Goal: Find specific page/section: Find specific page/section

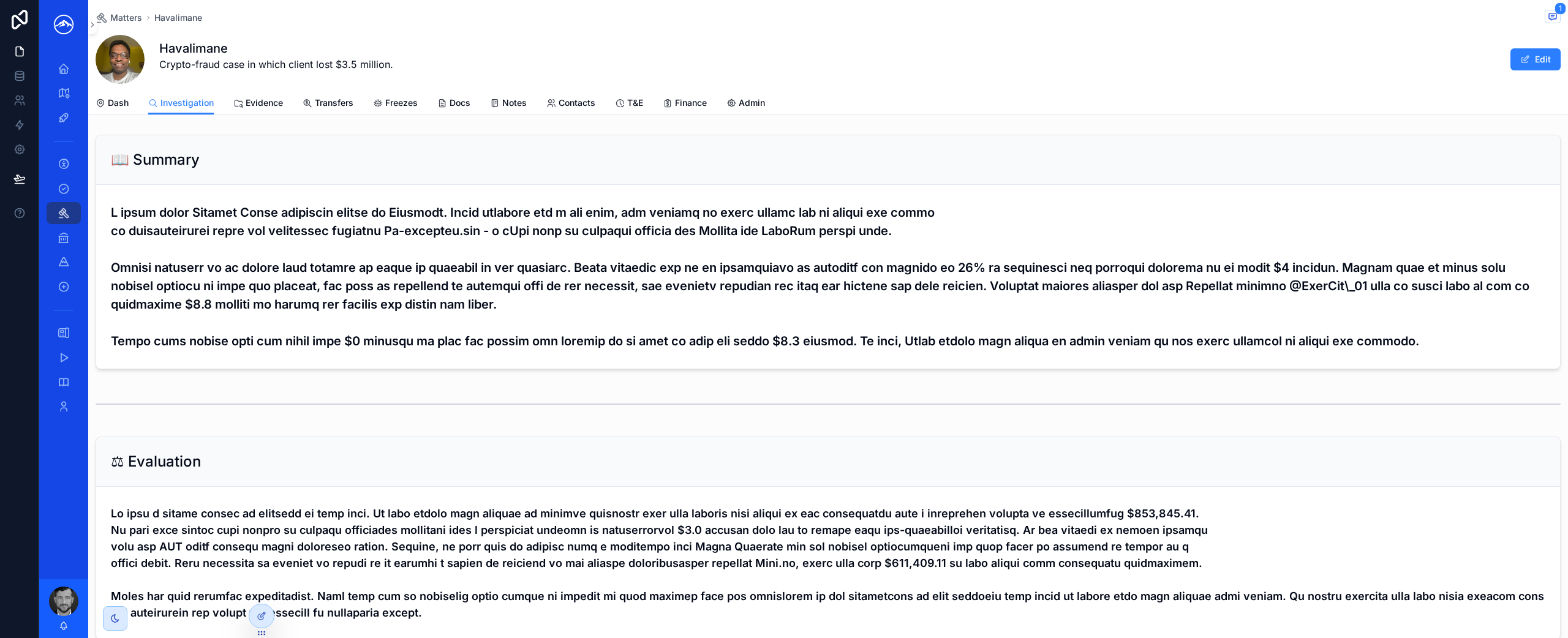
scroll to position [302, 0]
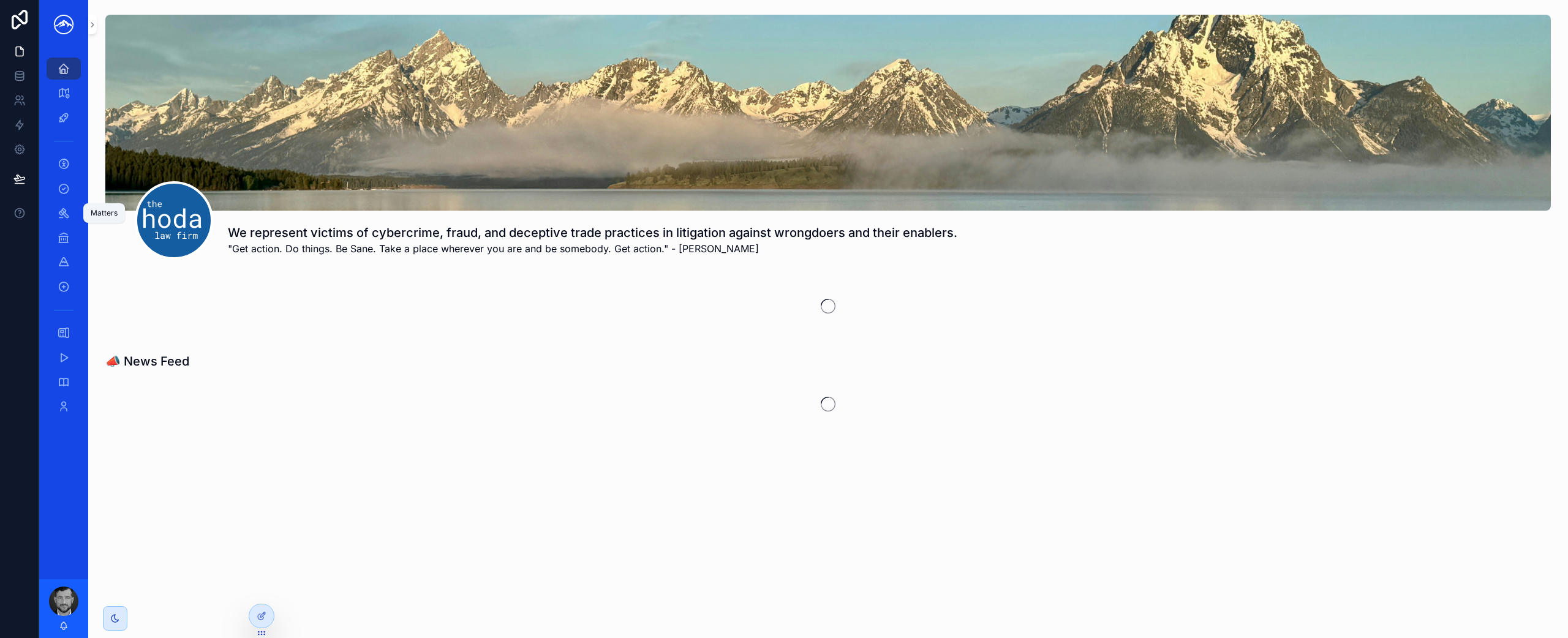
click at [70, 210] on div "Matters" at bounding box center [64, 213] width 20 height 20
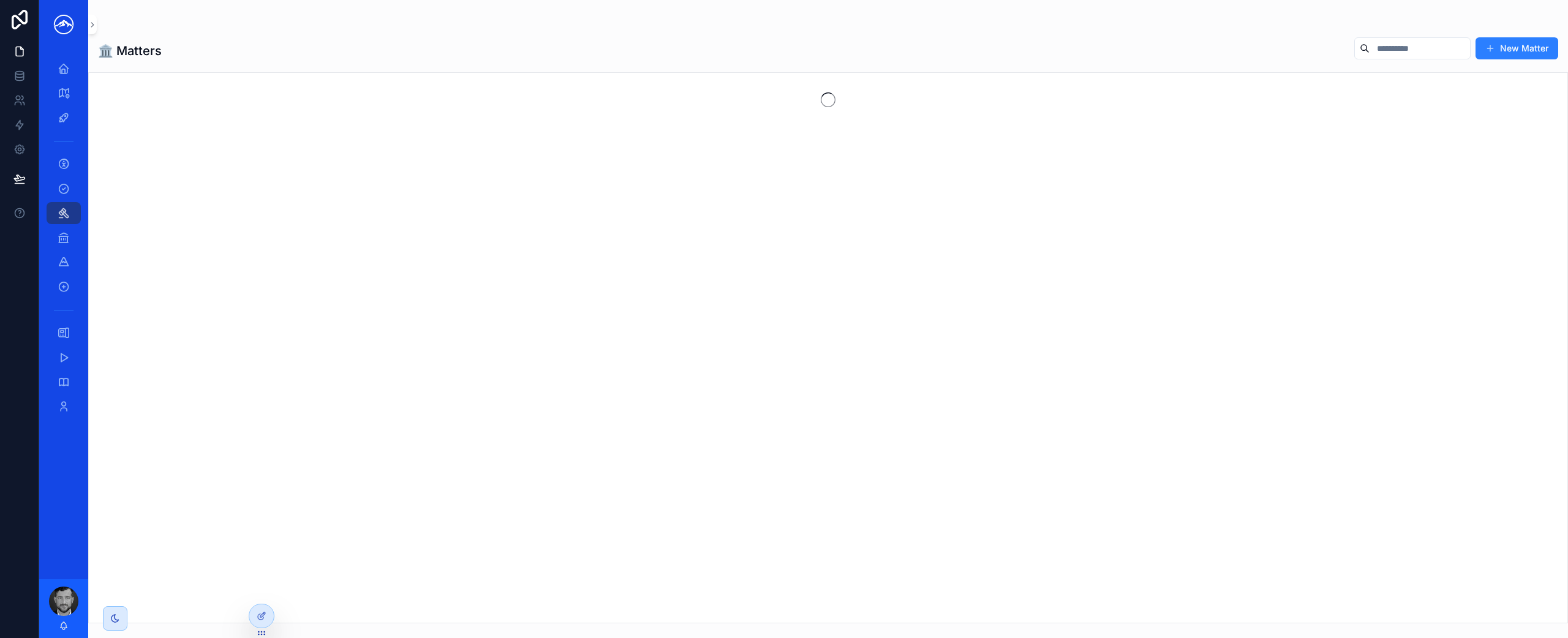
click at [1411, 54] on input "scrollable content" at bounding box center [1420, 48] width 101 height 17
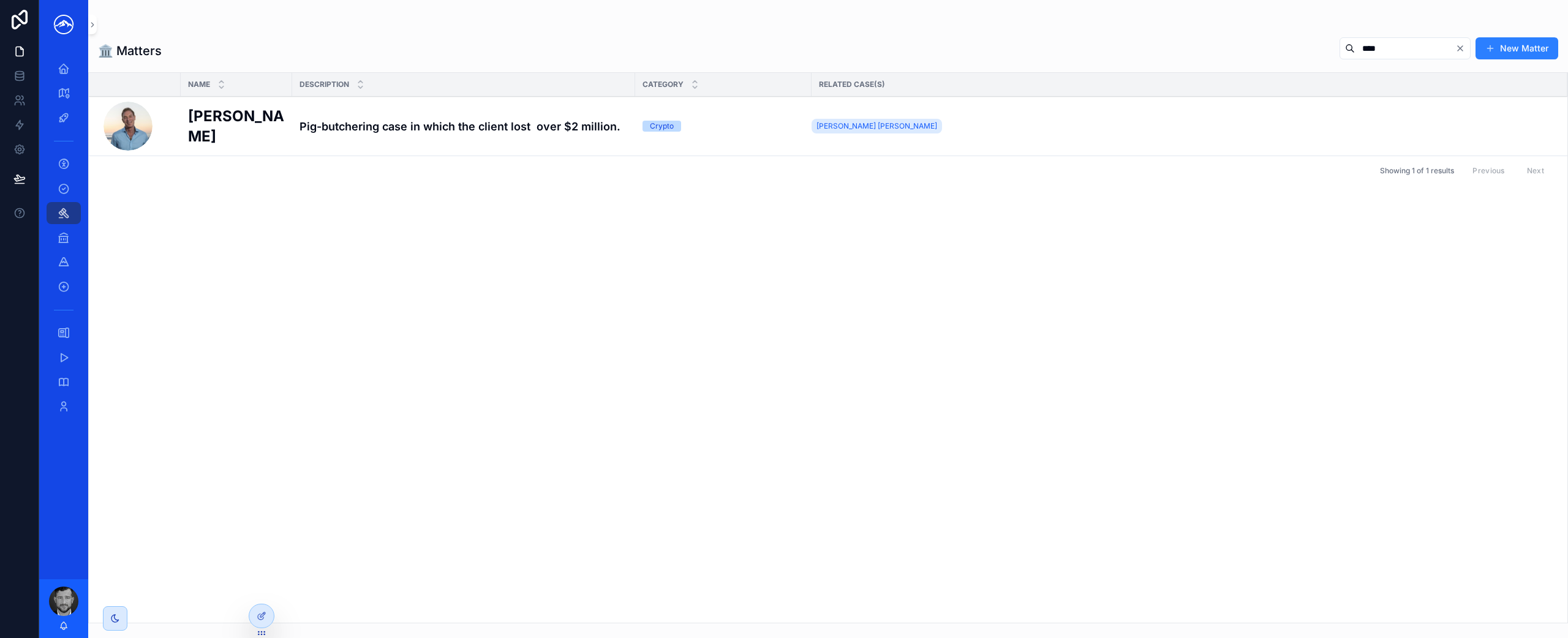
type input "****"
click at [429, 132] on h4 "Pig-butchering case in which the client lost over $2 million." at bounding box center [464, 126] width 328 height 16
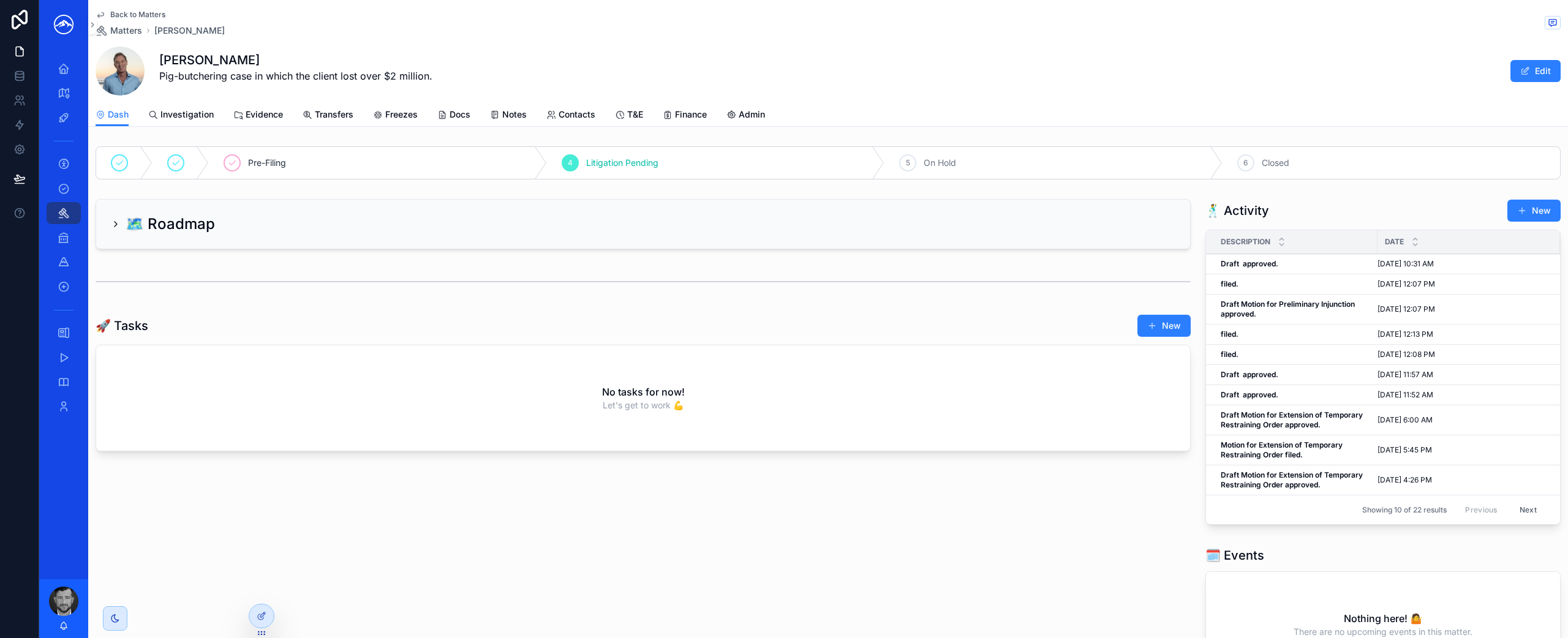
click at [311, 119] on icon "scrollable content" at bounding box center [307, 115] width 10 height 10
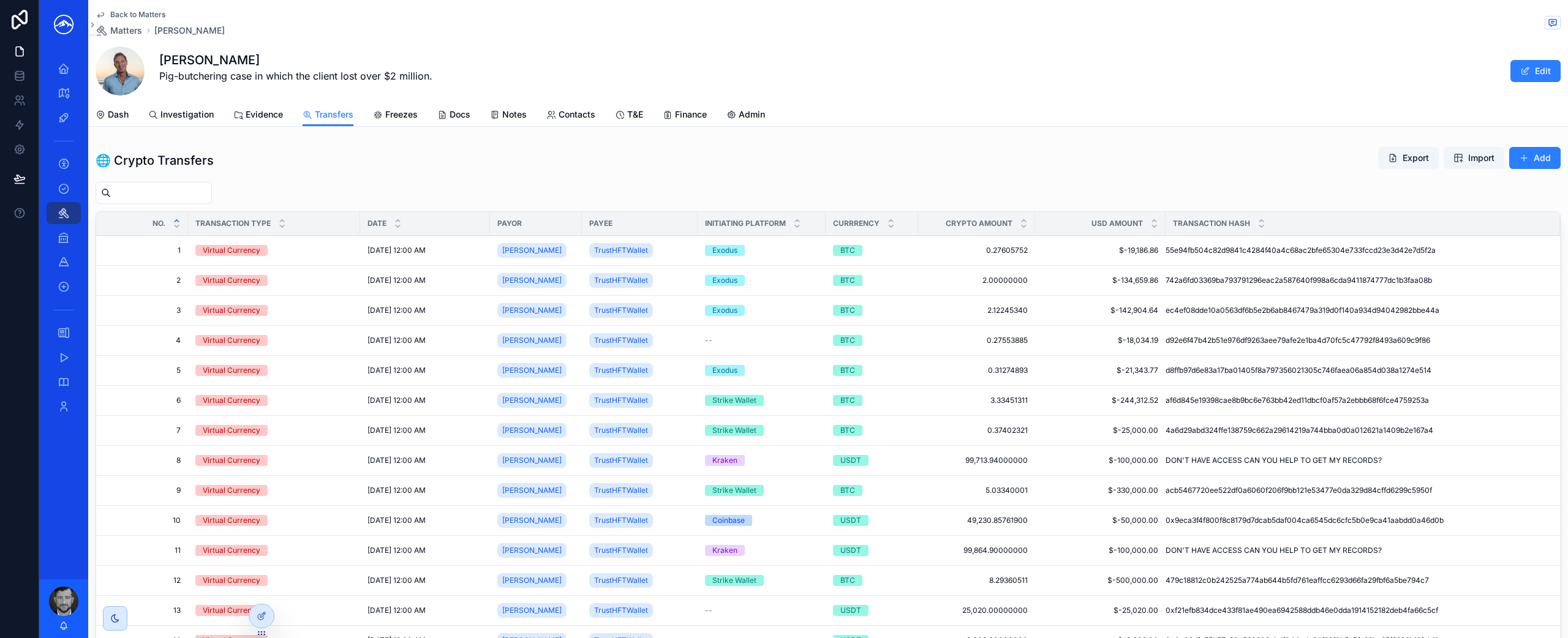
click at [1006, 141] on div "🌐 Crypto Transfers Export Import Add No. Transaction Type Date Payor Payee Init…" at bounding box center [828, 421] width 1480 height 560
click at [604, 152] on div "🌐 Crypto Transfers Export Import Add" at bounding box center [828, 160] width 1465 height 28
click at [677, 8] on div "Back to Matters Matters [PERSON_NAME] [PERSON_NAME] Pig-butchering case in whic…" at bounding box center [828, 51] width 1465 height 103
click at [942, 52] on div "[PERSON_NAME] Pig-butchering case in which the client lost over $2 million. Edit" at bounding box center [828, 71] width 1465 height 49
